Goal: Communication & Community: Answer question/provide support

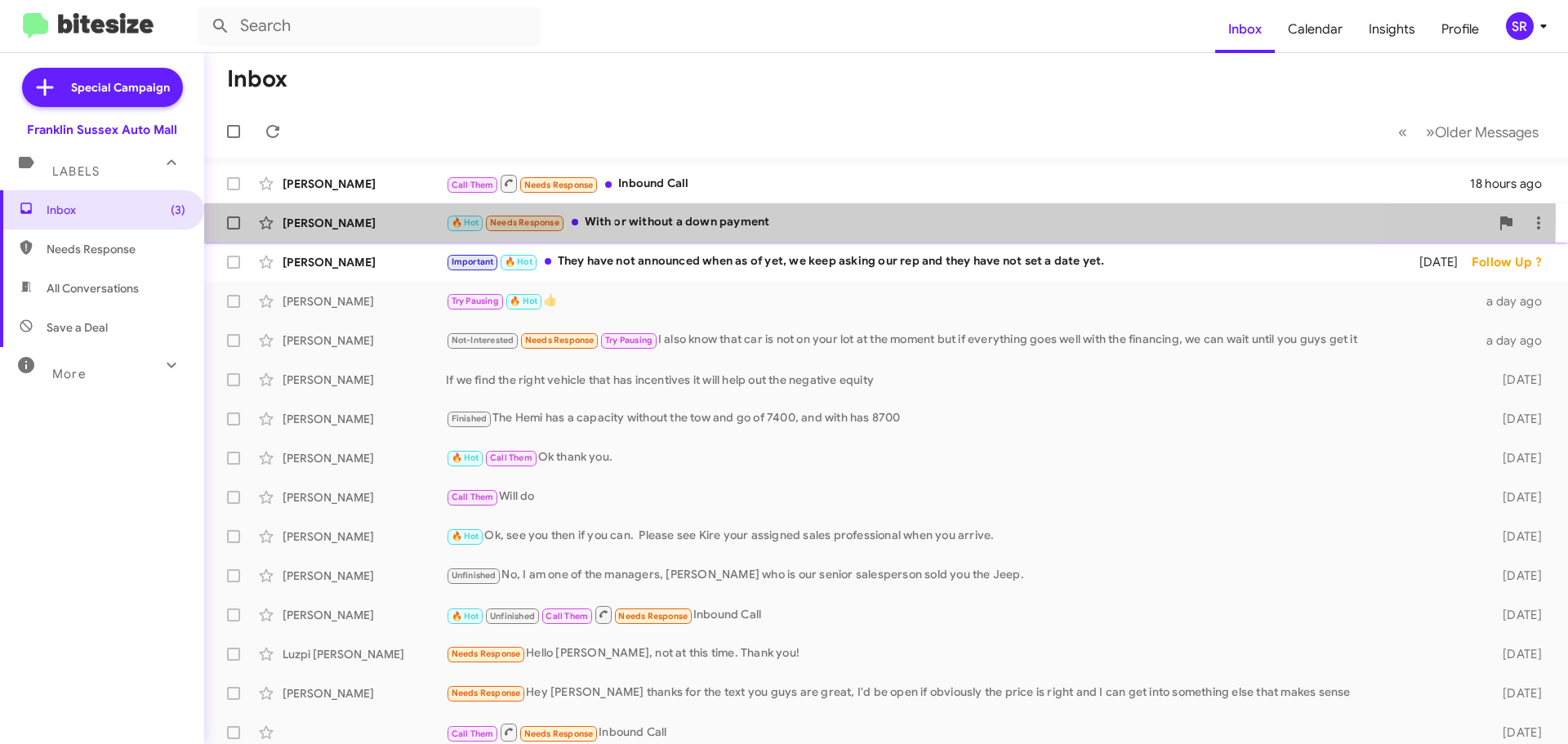
click at [640, 216] on div "🔥 Hot Needs Response With or without a down payment" at bounding box center [967, 222] width 1044 height 19
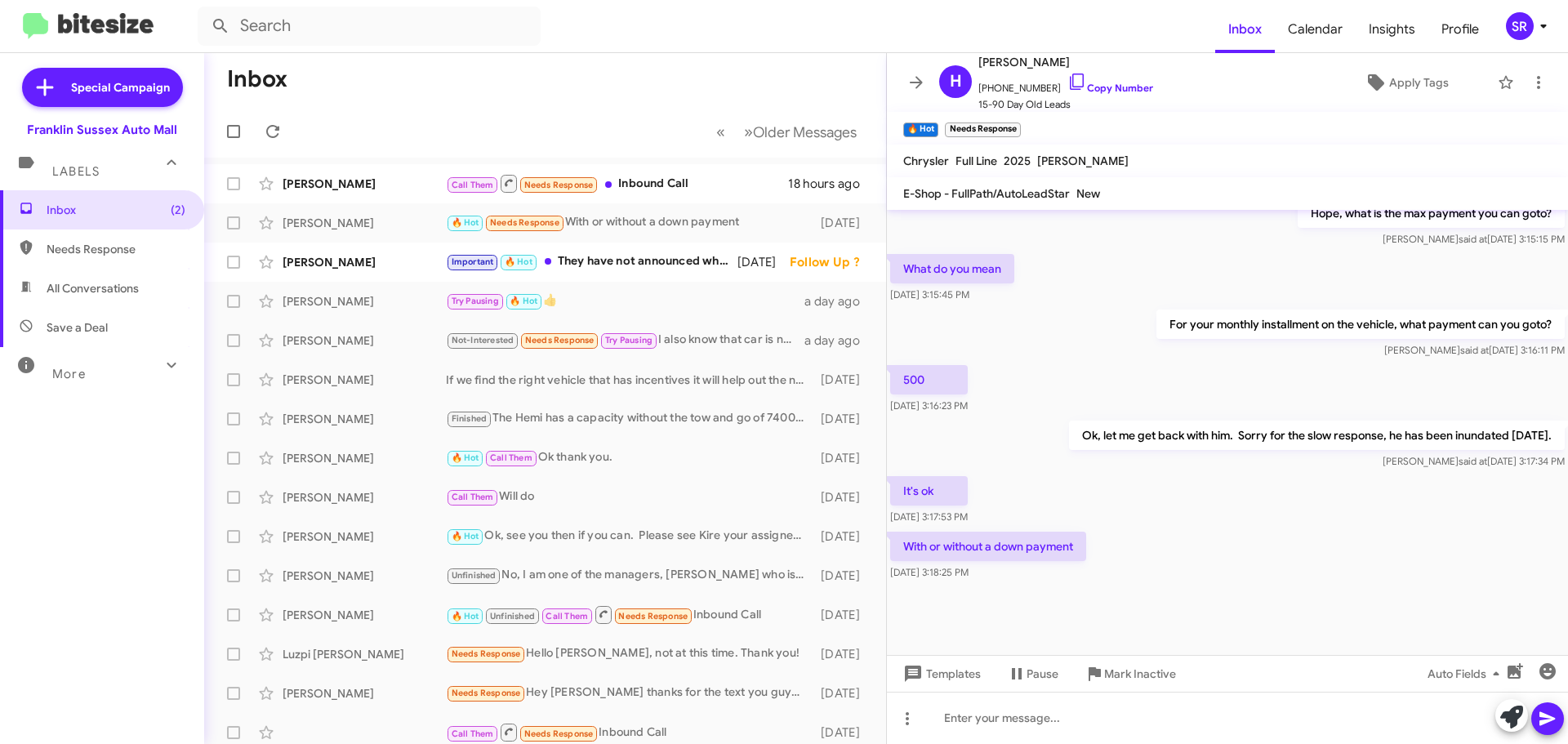
scroll to position [748, 0]
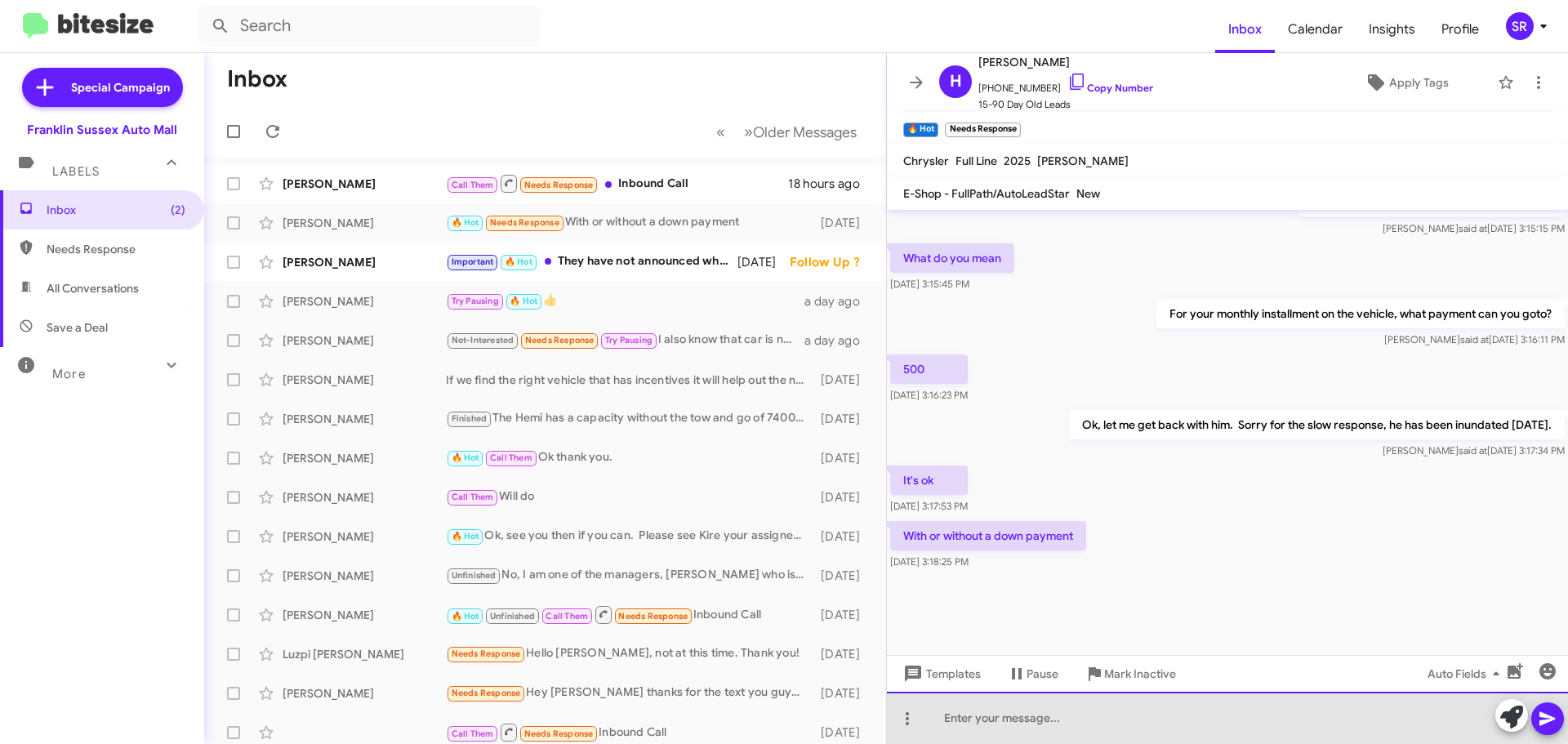
click at [1033, 713] on div at bounding box center [1227, 718] width 681 height 52
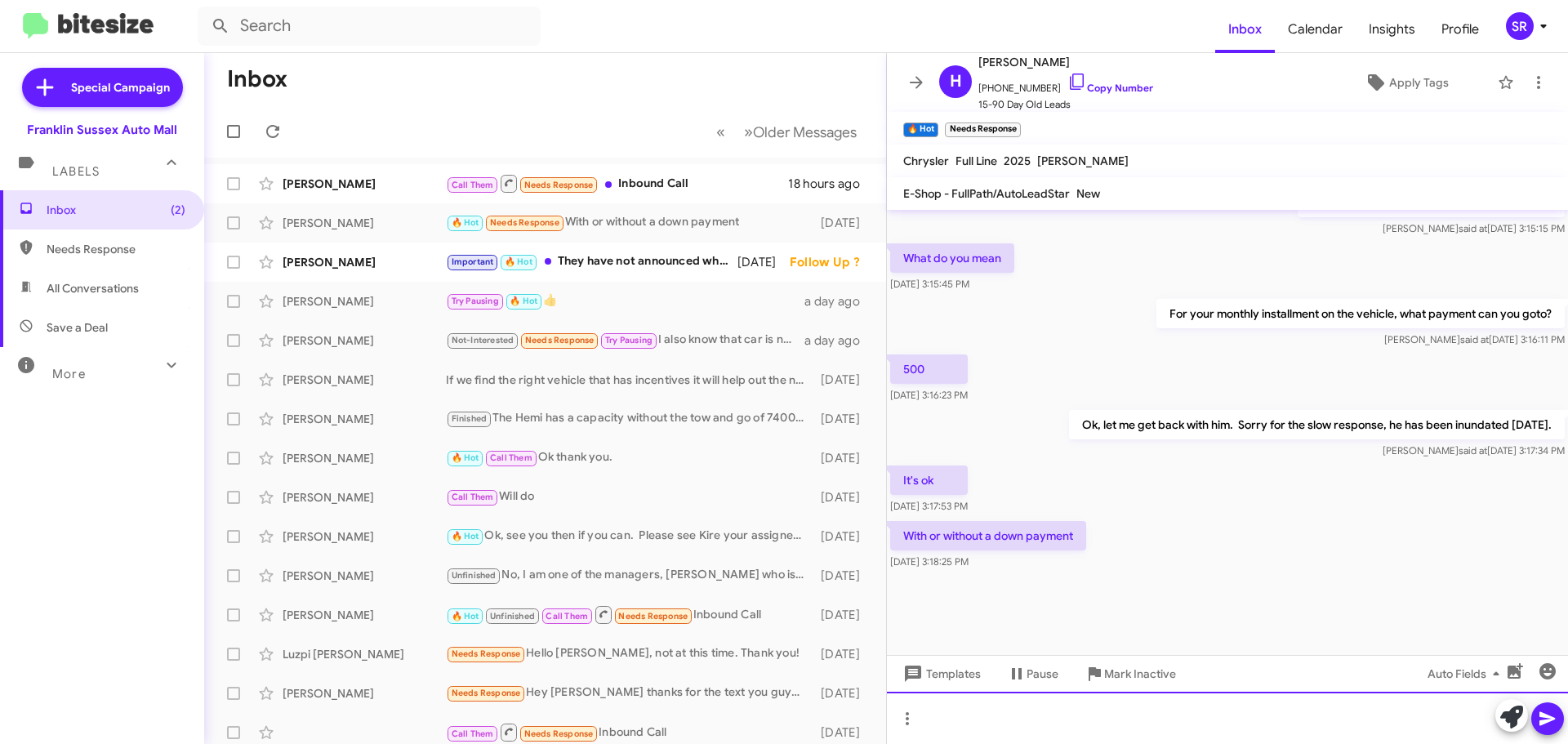
click at [965, 706] on div at bounding box center [1227, 718] width 681 height 52
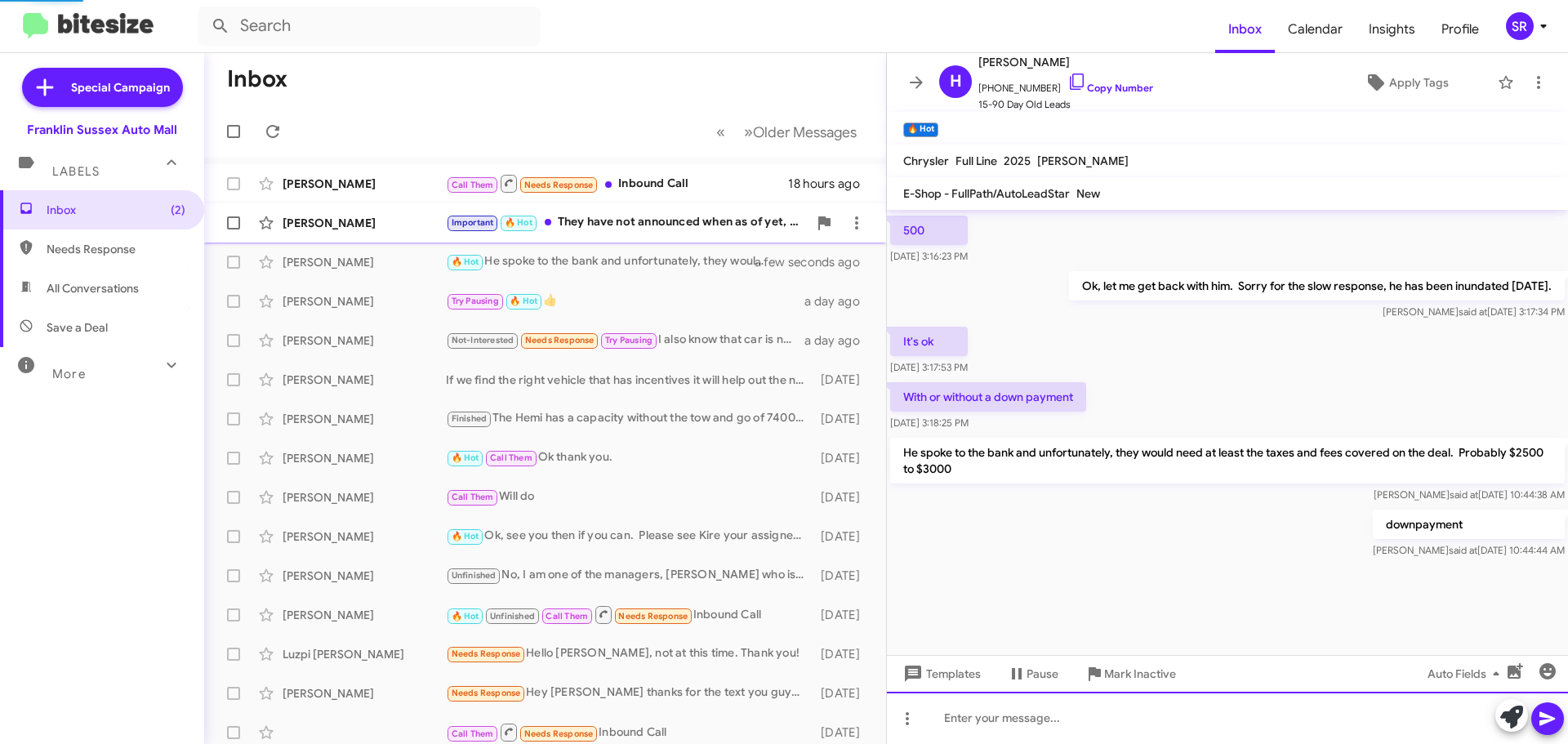
scroll to position [1915, 0]
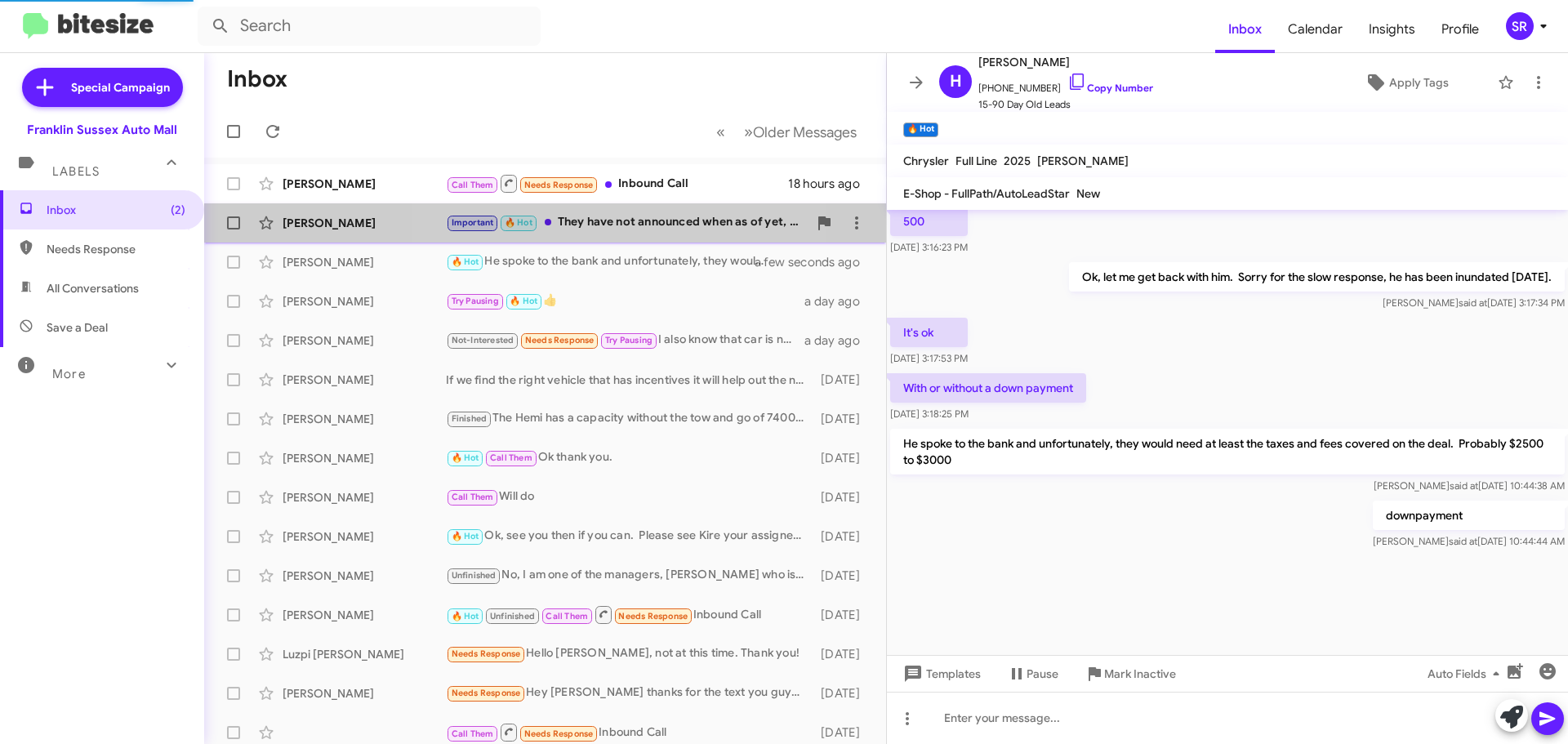
click at [624, 219] on div "Important 🔥 Hot They have not announced when as of yet, we keep asking our rep …" at bounding box center [626, 222] width 362 height 19
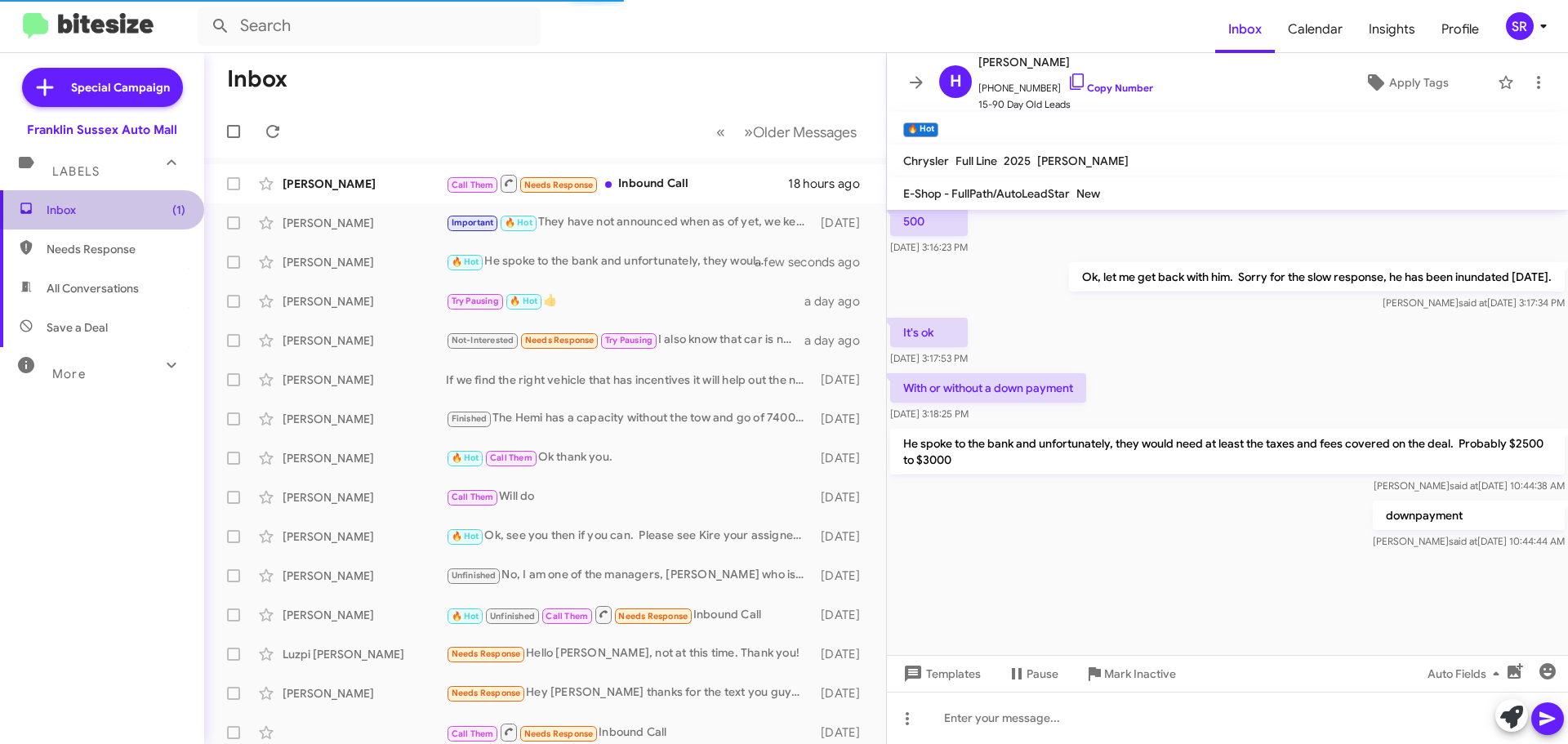
click at [101, 204] on span "Inbox (1)" at bounding box center [116, 210] width 139 height 16
